Goal: Use online tool/utility: Utilize a website feature to perform a specific function

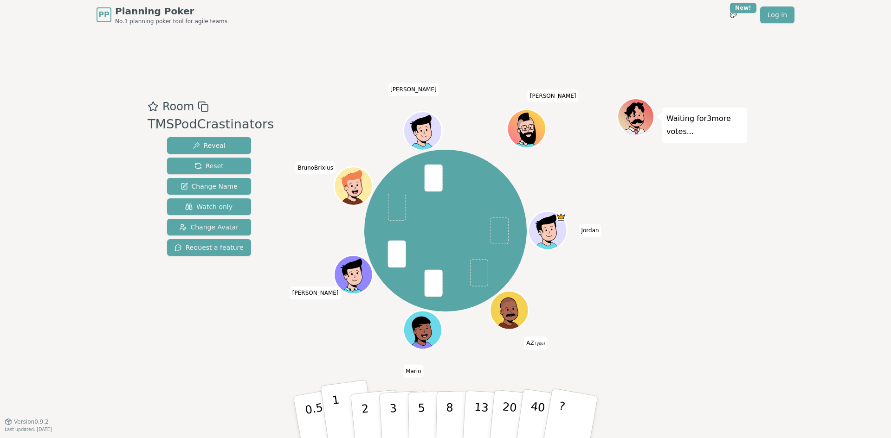
click at [342, 418] on button "1" at bounding box center [347, 417] width 55 height 75
click at [370, 414] on button "2" at bounding box center [375, 418] width 53 height 74
click at [397, 409] on button "3" at bounding box center [404, 417] width 51 height 72
click at [361, 419] on button "2" at bounding box center [375, 418] width 53 height 74
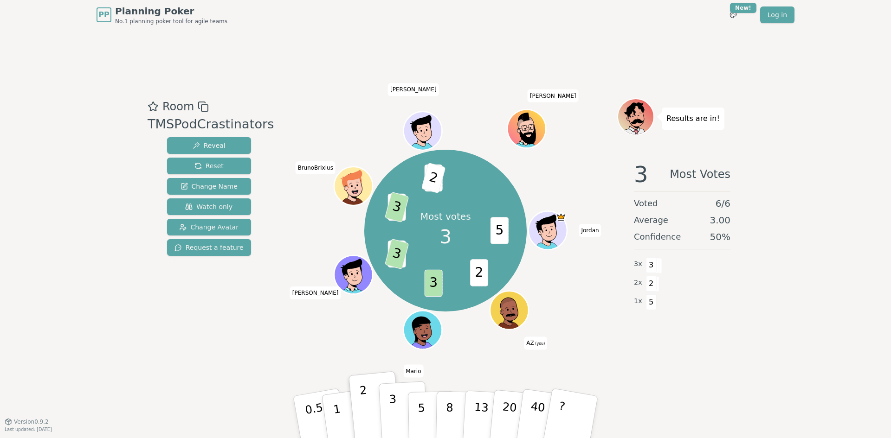
click at [397, 410] on button "3" at bounding box center [404, 417] width 51 height 72
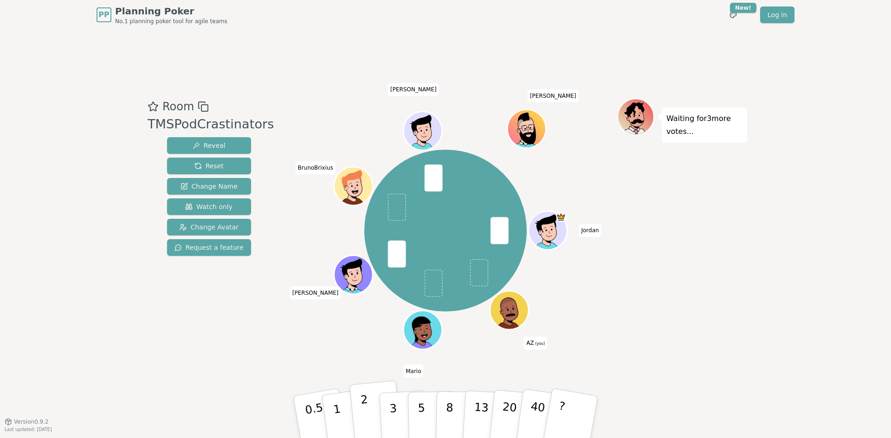
click at [364, 411] on p "2" at bounding box center [366, 418] width 12 height 51
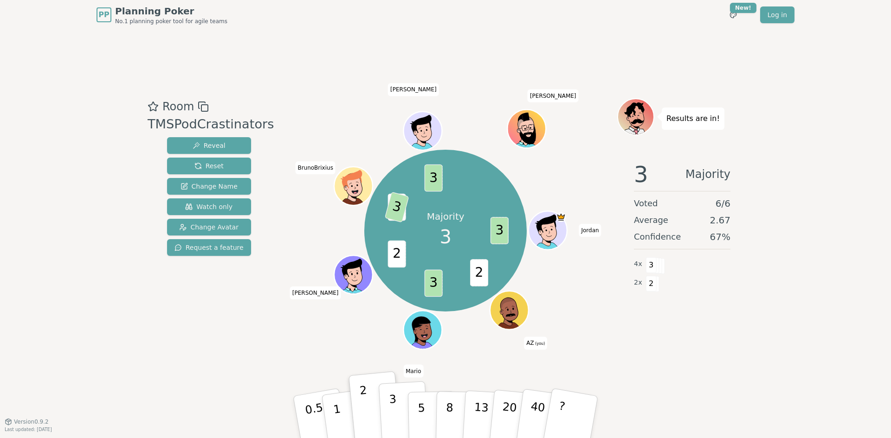
click at [395, 410] on p "3" at bounding box center [394, 418] width 10 height 51
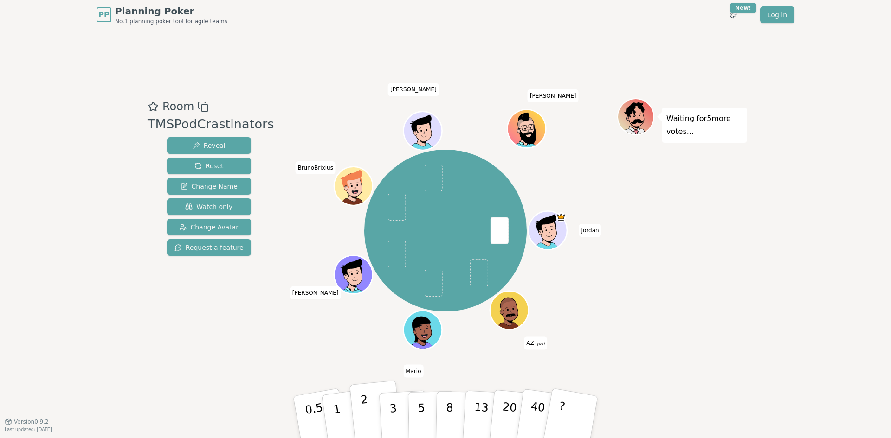
click at [368, 414] on button "2" at bounding box center [375, 418] width 53 height 74
click at [733, 19] on html "PP Planning Poker No.1 planning poker tool for agile teams Toggle theme New! Lo…" at bounding box center [445, 219] width 891 height 438
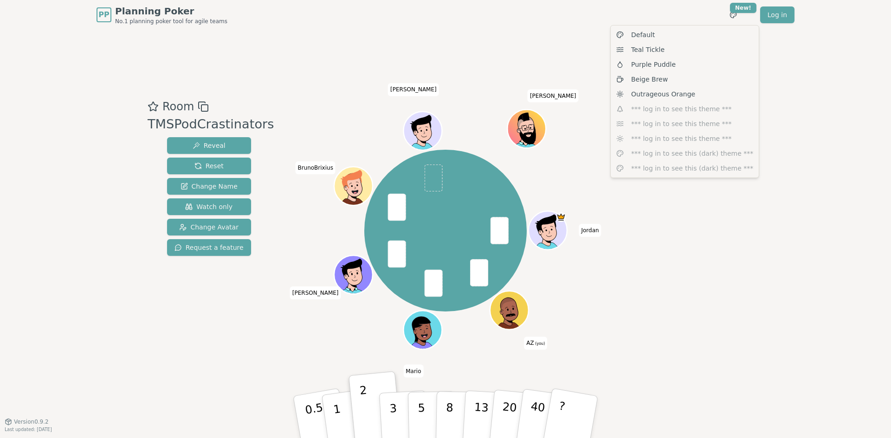
click at [729, 265] on html "PP Planning Poker No.1 planning poker tool for agile teams Toggle theme New! Lo…" at bounding box center [445, 219] width 891 height 438
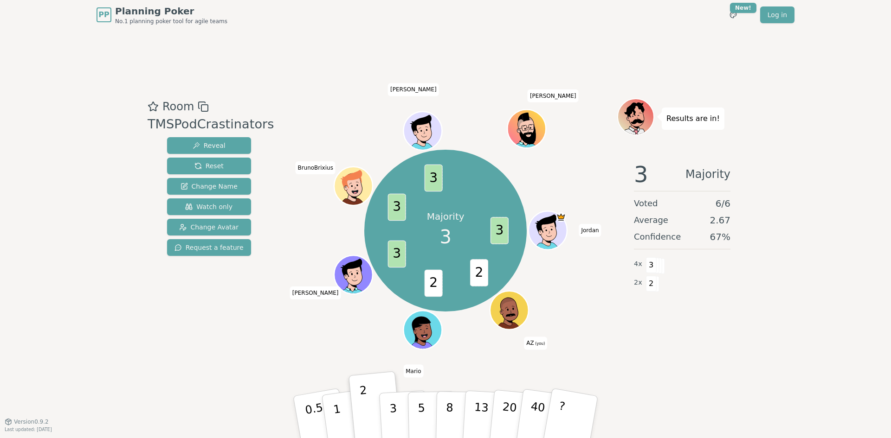
click at [402, 408] on button "3" at bounding box center [404, 427] width 51 height 72
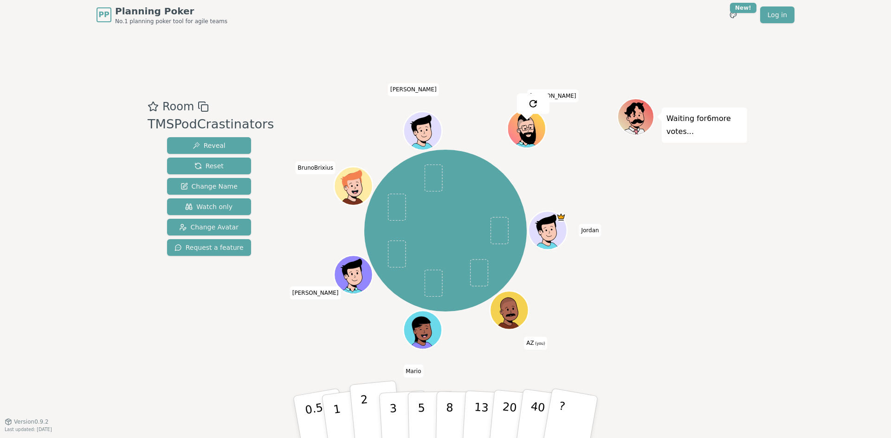
click at [363, 412] on p "2" at bounding box center [366, 418] width 12 height 51
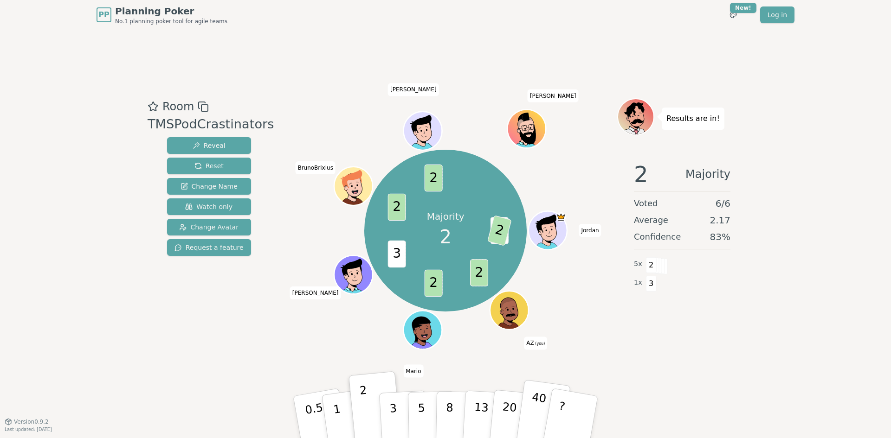
click at [539, 420] on p "40" at bounding box center [536, 417] width 21 height 52
